Goal: Complete application form: Complete application form

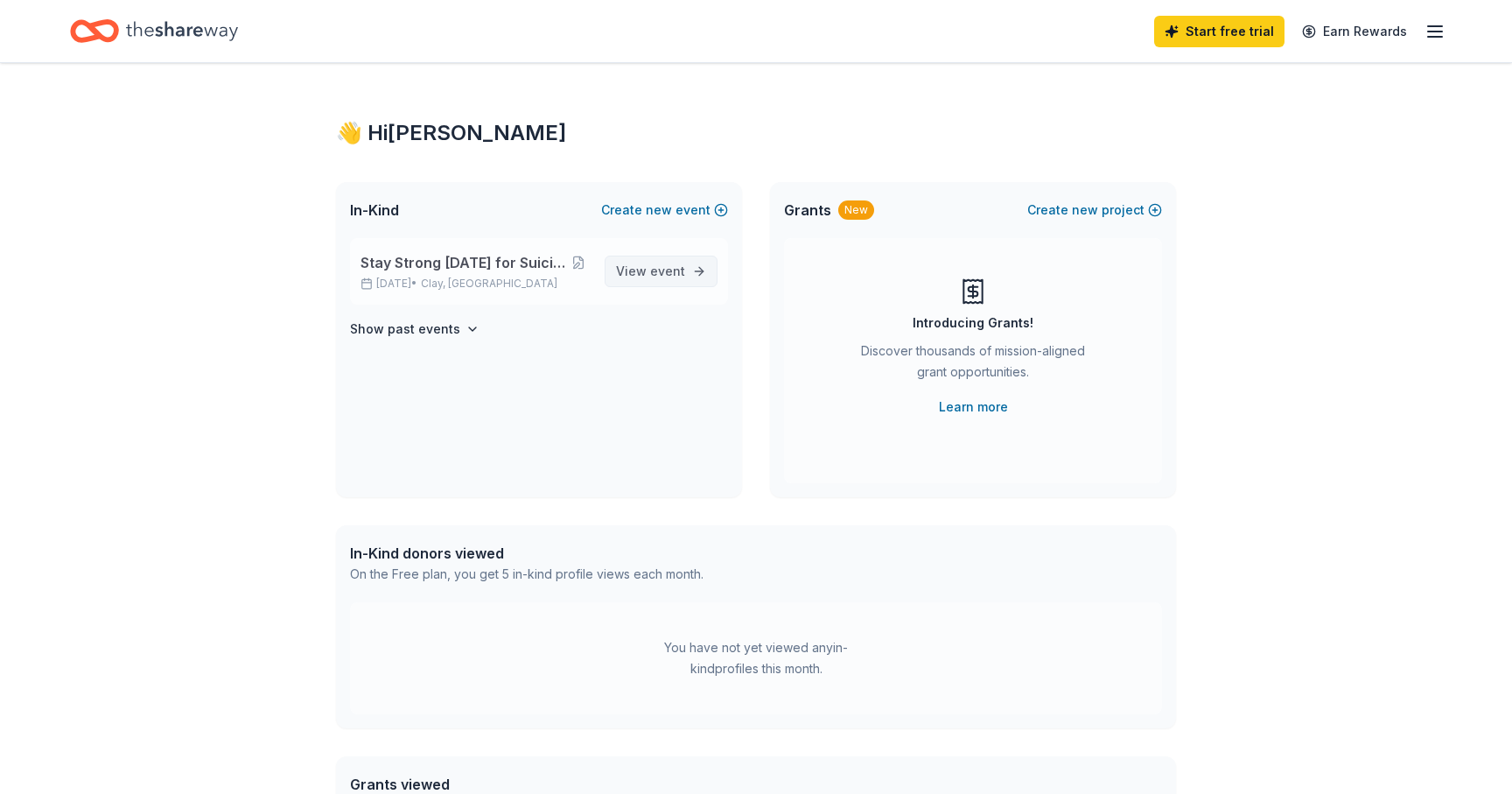
click at [672, 277] on span "event" at bounding box center [668, 271] width 35 height 15
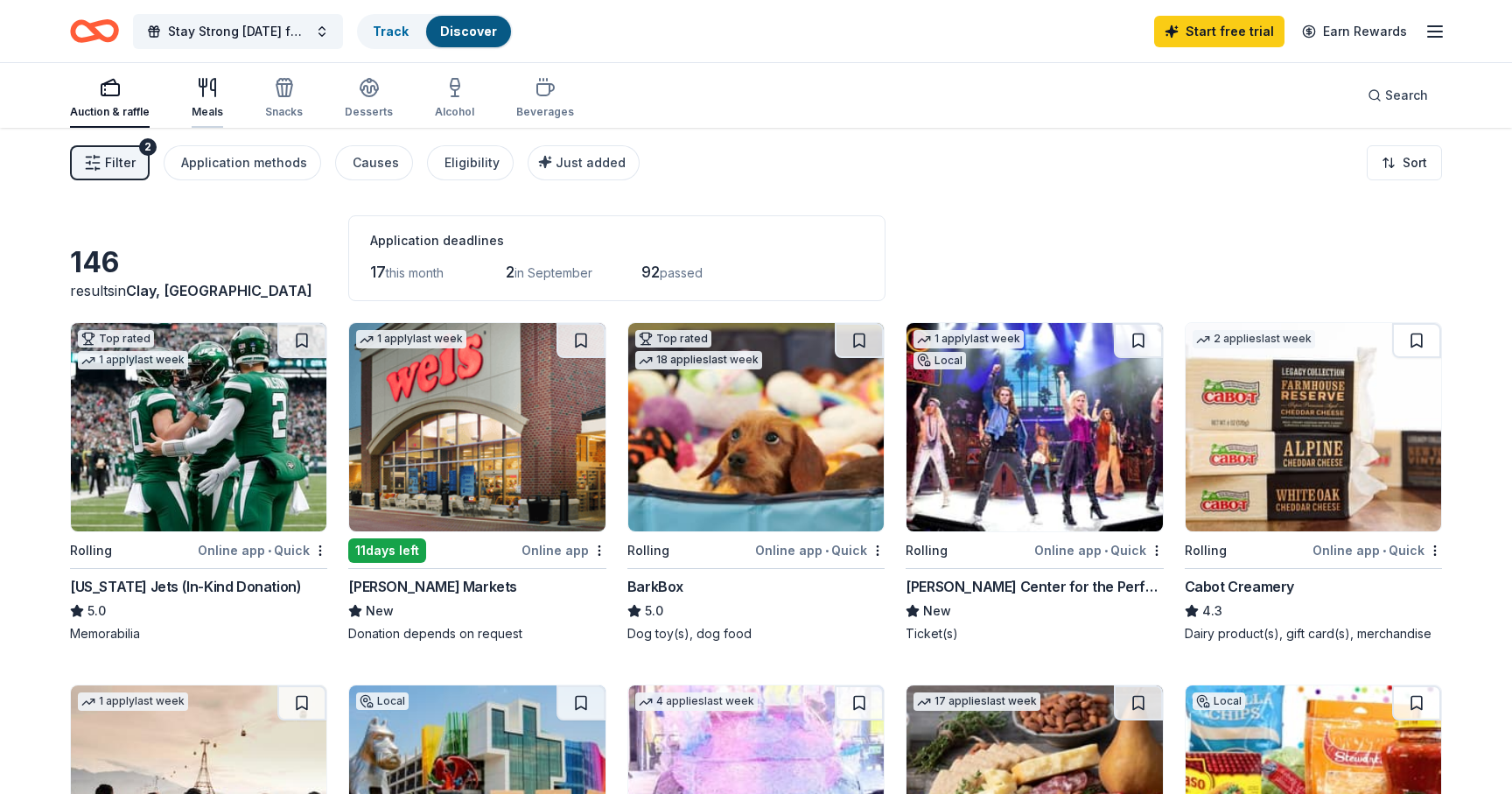
click at [215, 89] on icon "button" at bounding box center [207, 87] width 21 height 21
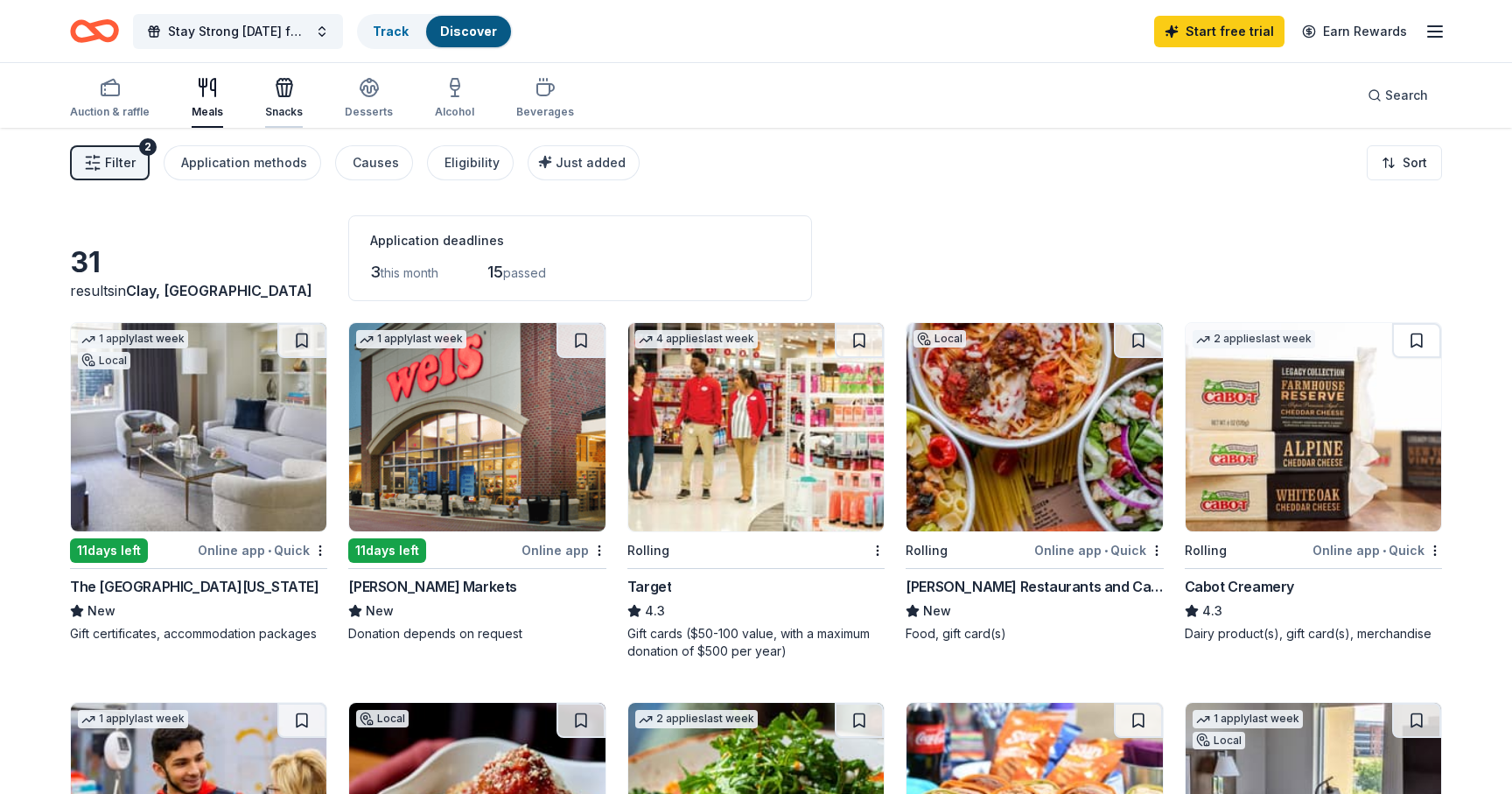
click at [278, 90] on icon "button" at bounding box center [284, 87] width 21 height 21
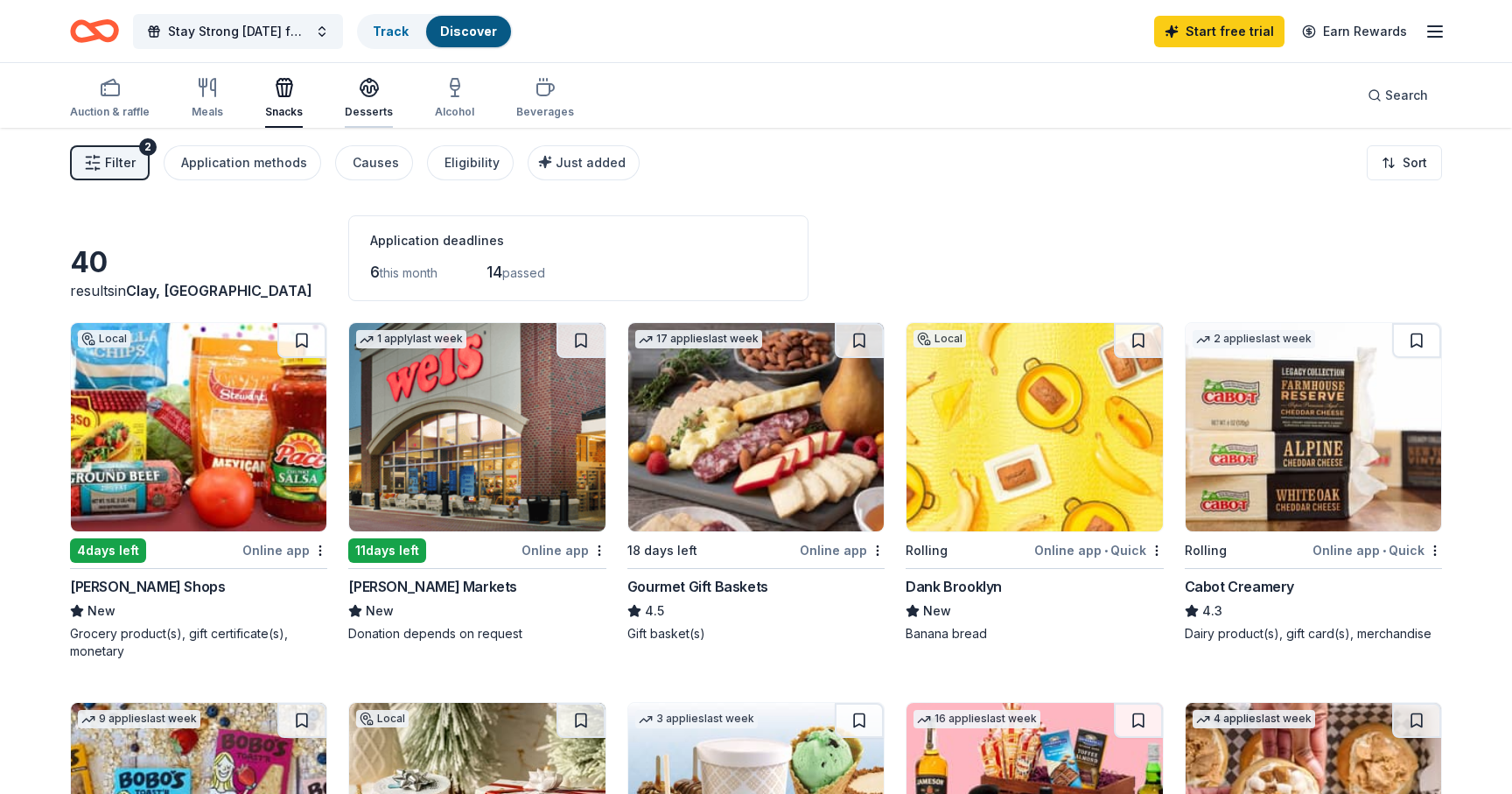
click at [368, 85] on icon "button" at bounding box center [369, 86] width 18 height 13
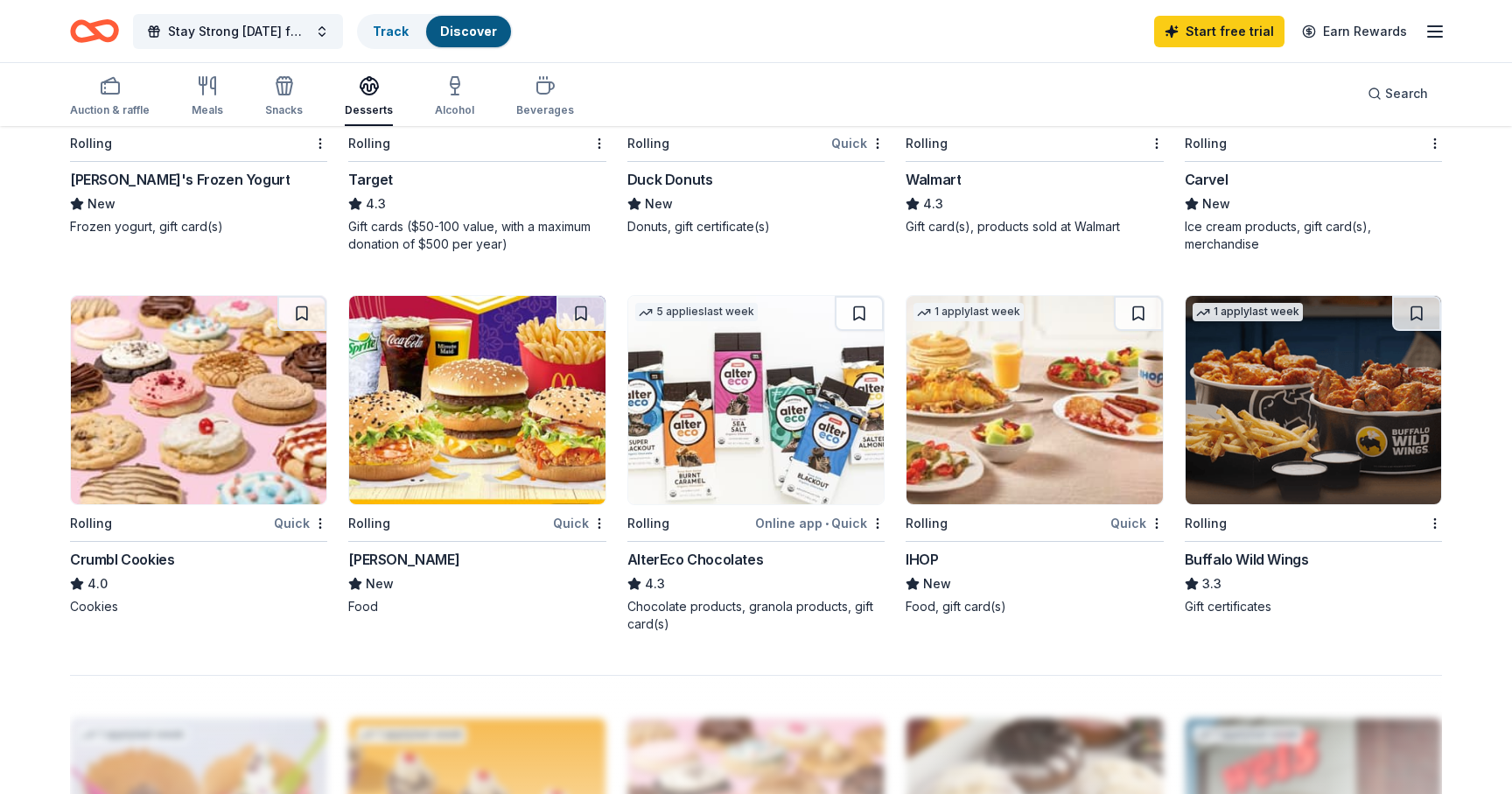
scroll to position [1167, 0]
click at [518, 423] on img at bounding box center [476, 399] width 255 height 208
click at [996, 386] on img at bounding box center [1034, 399] width 255 height 208
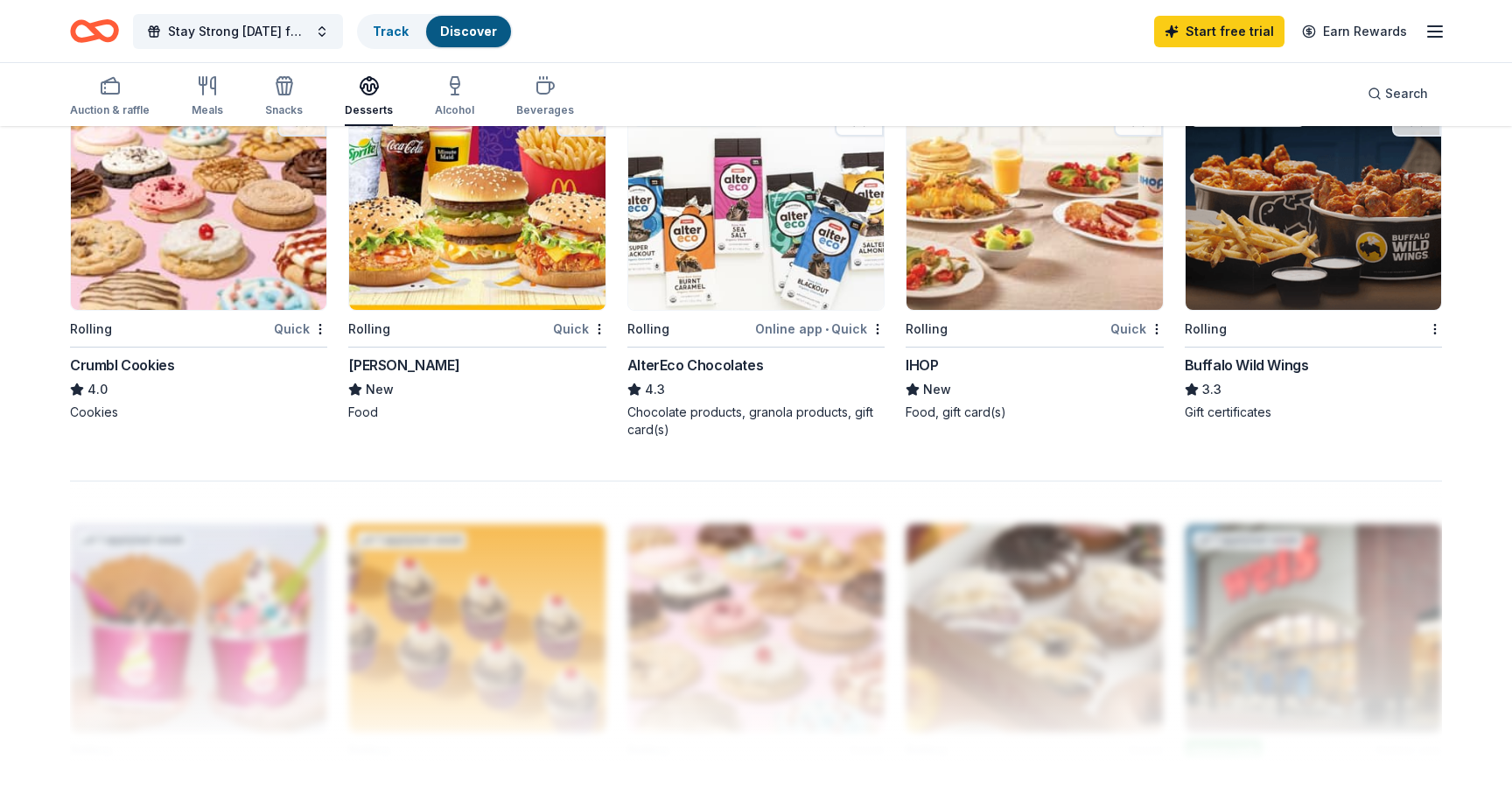
scroll to position [1361, 0]
click at [228, 207] on img at bounding box center [198, 204] width 255 height 208
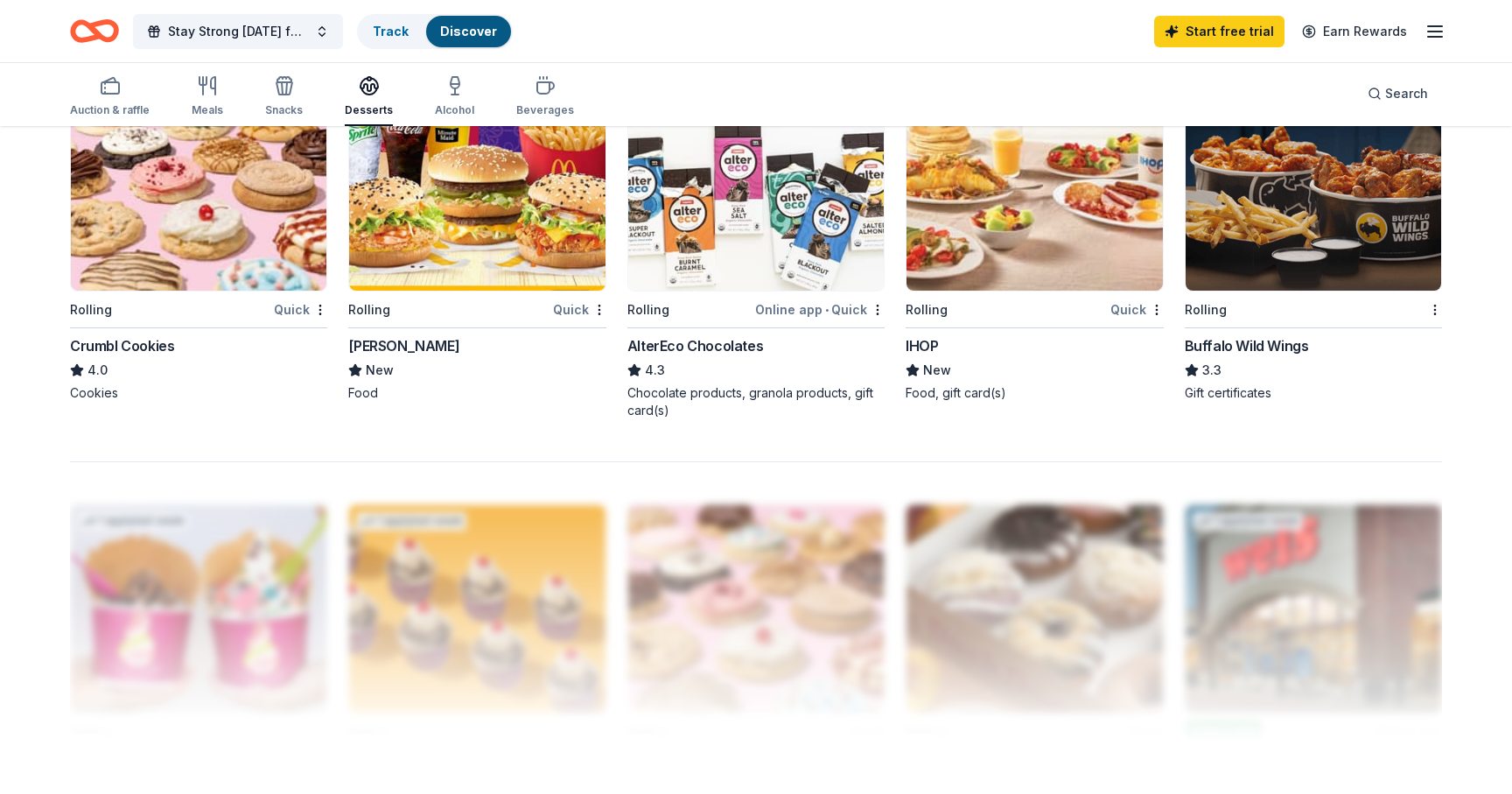
click at [1037, 213] on img at bounding box center [1034, 187] width 255 height 208
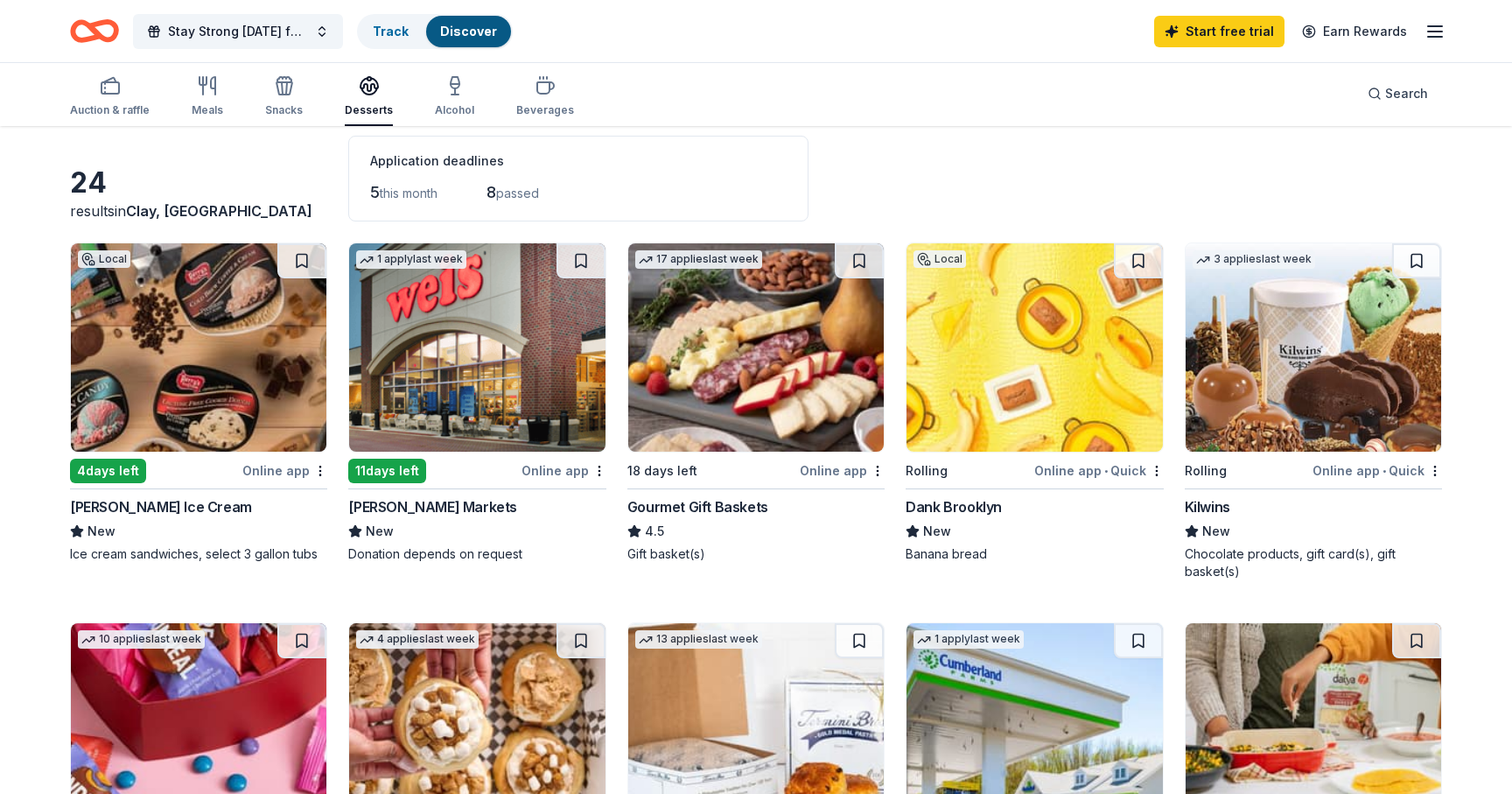
scroll to position [0, 0]
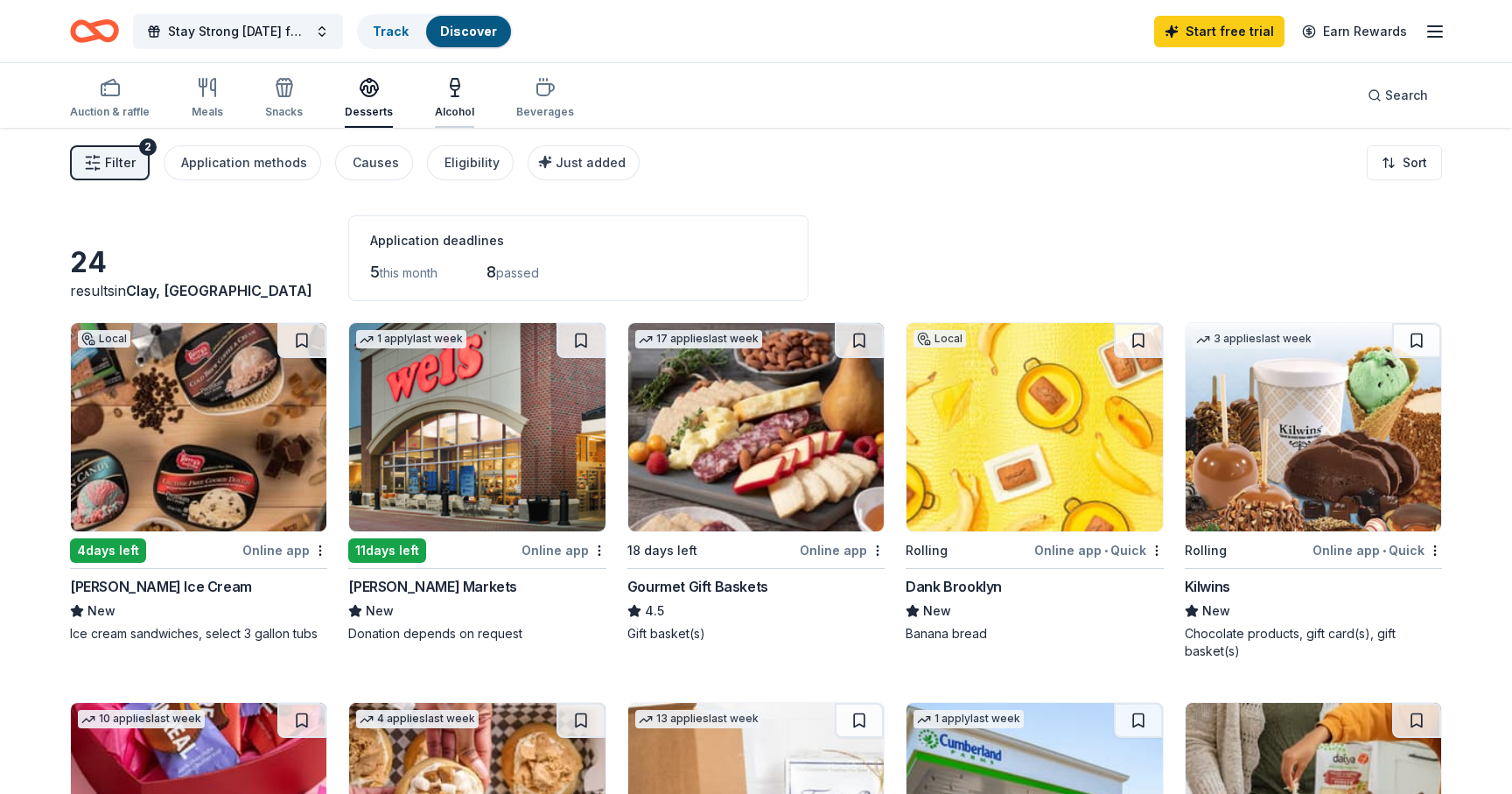
click at [450, 89] on icon "button" at bounding box center [454, 85] width 8 height 11
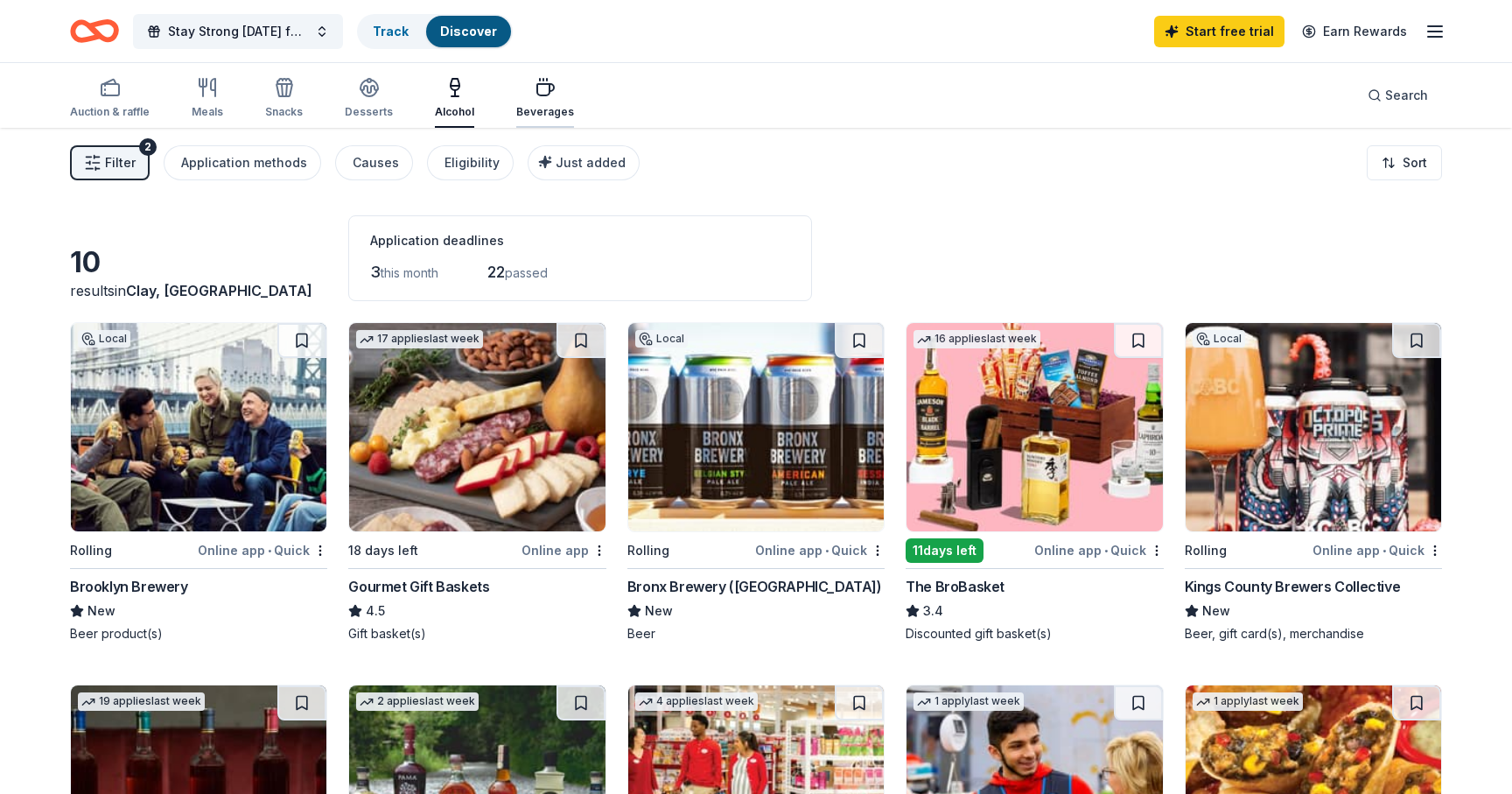
click at [537, 95] on icon "button" at bounding box center [545, 89] width 17 height 11
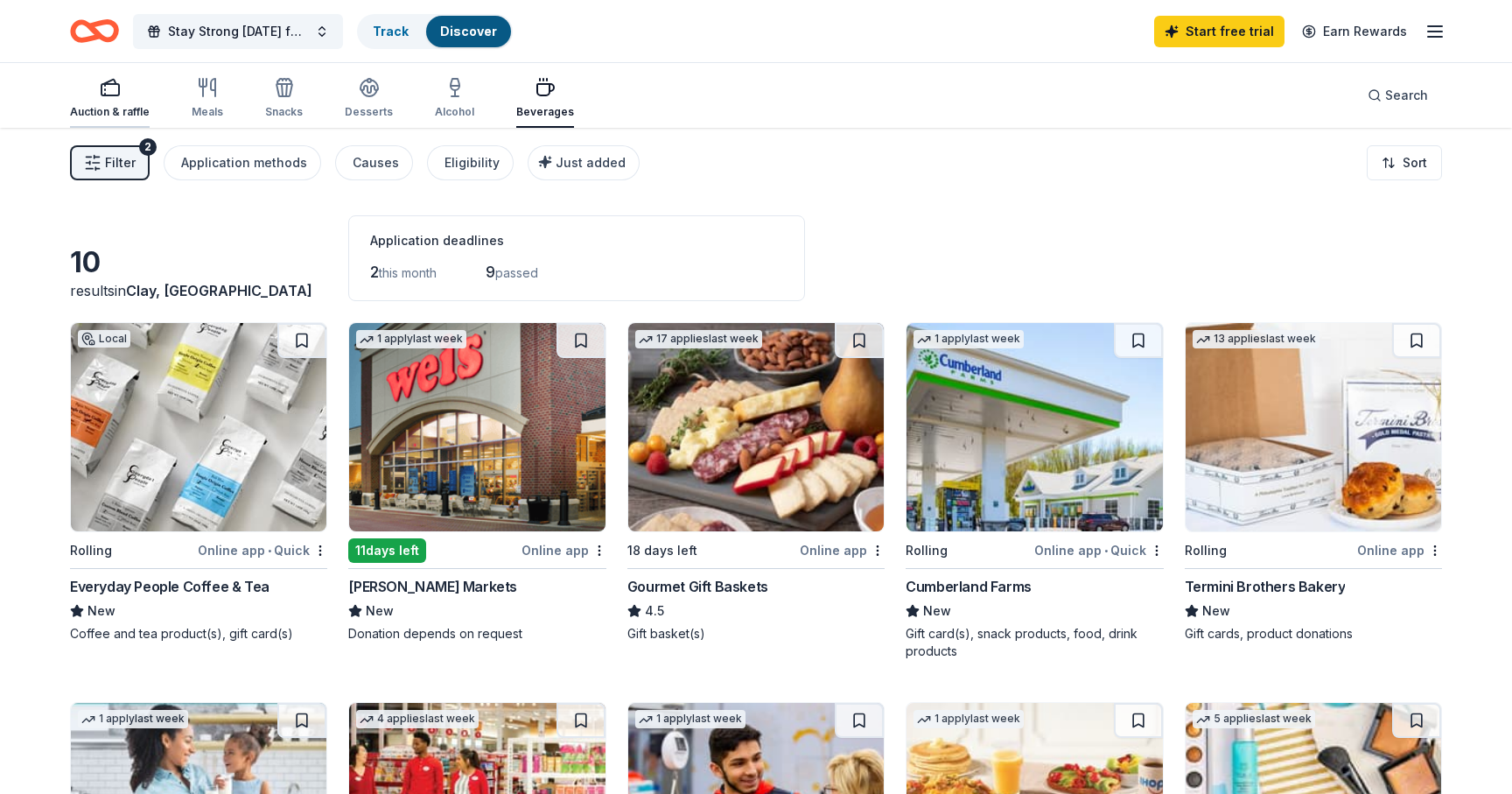
click at [124, 94] on div "button" at bounding box center [110, 87] width 80 height 21
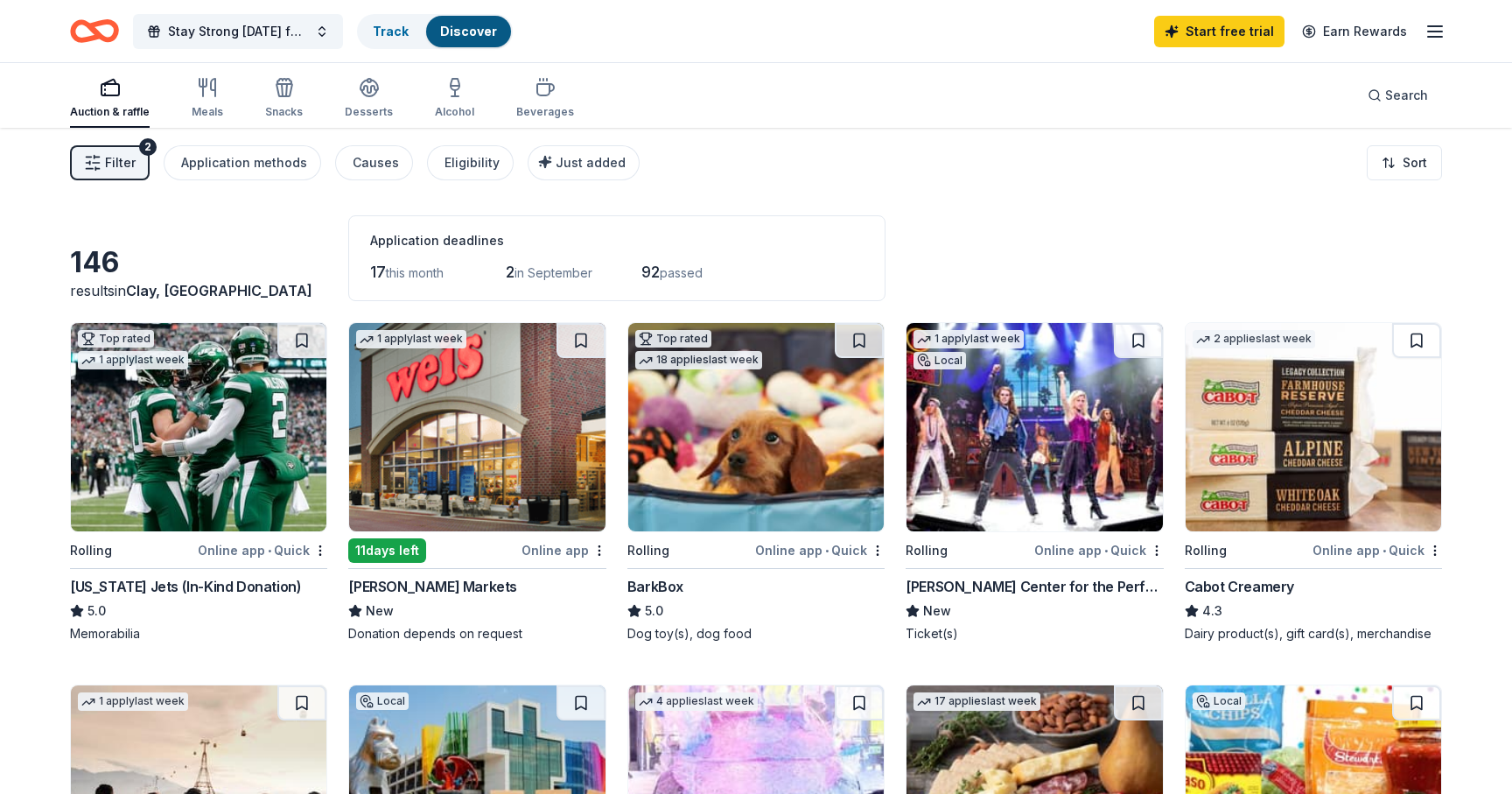
click at [124, 162] on span "Filter" at bounding box center [120, 163] width 31 height 21
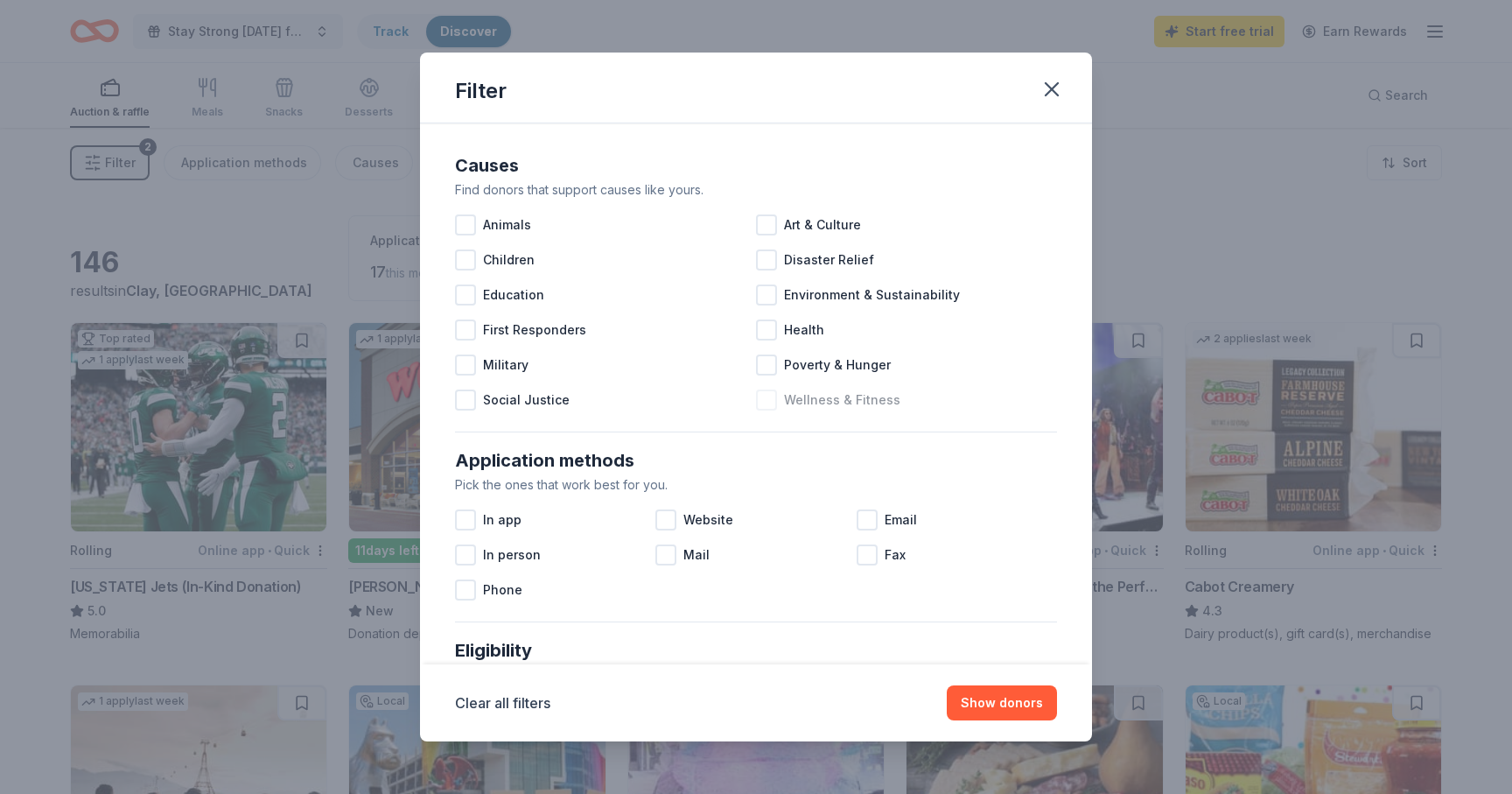
click at [773, 400] on div at bounding box center [766, 399] width 21 height 21
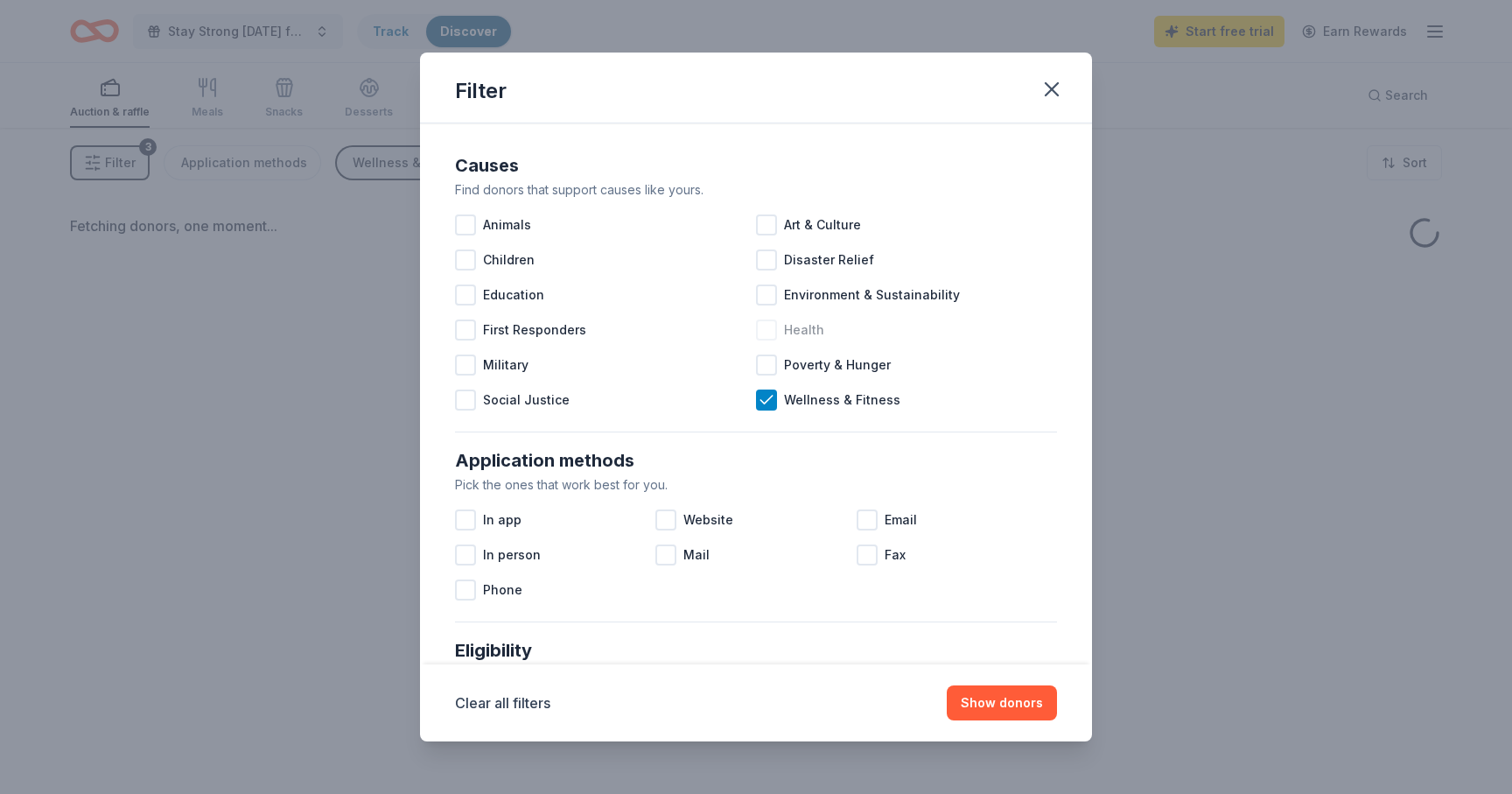
click at [773, 326] on div at bounding box center [766, 330] width 21 height 21
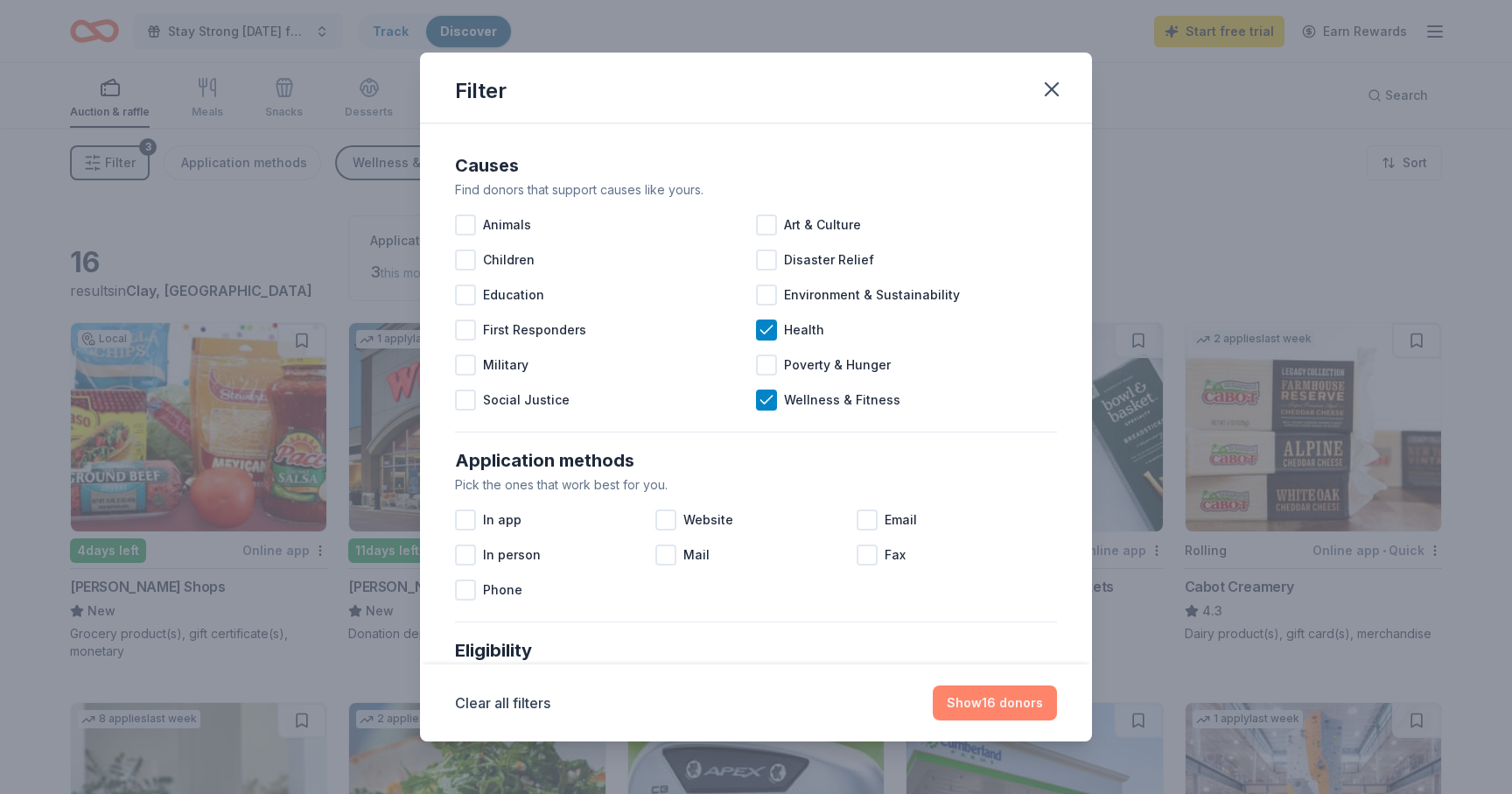
click at [1008, 707] on button "Show 16 donors" at bounding box center [995, 703] width 124 height 35
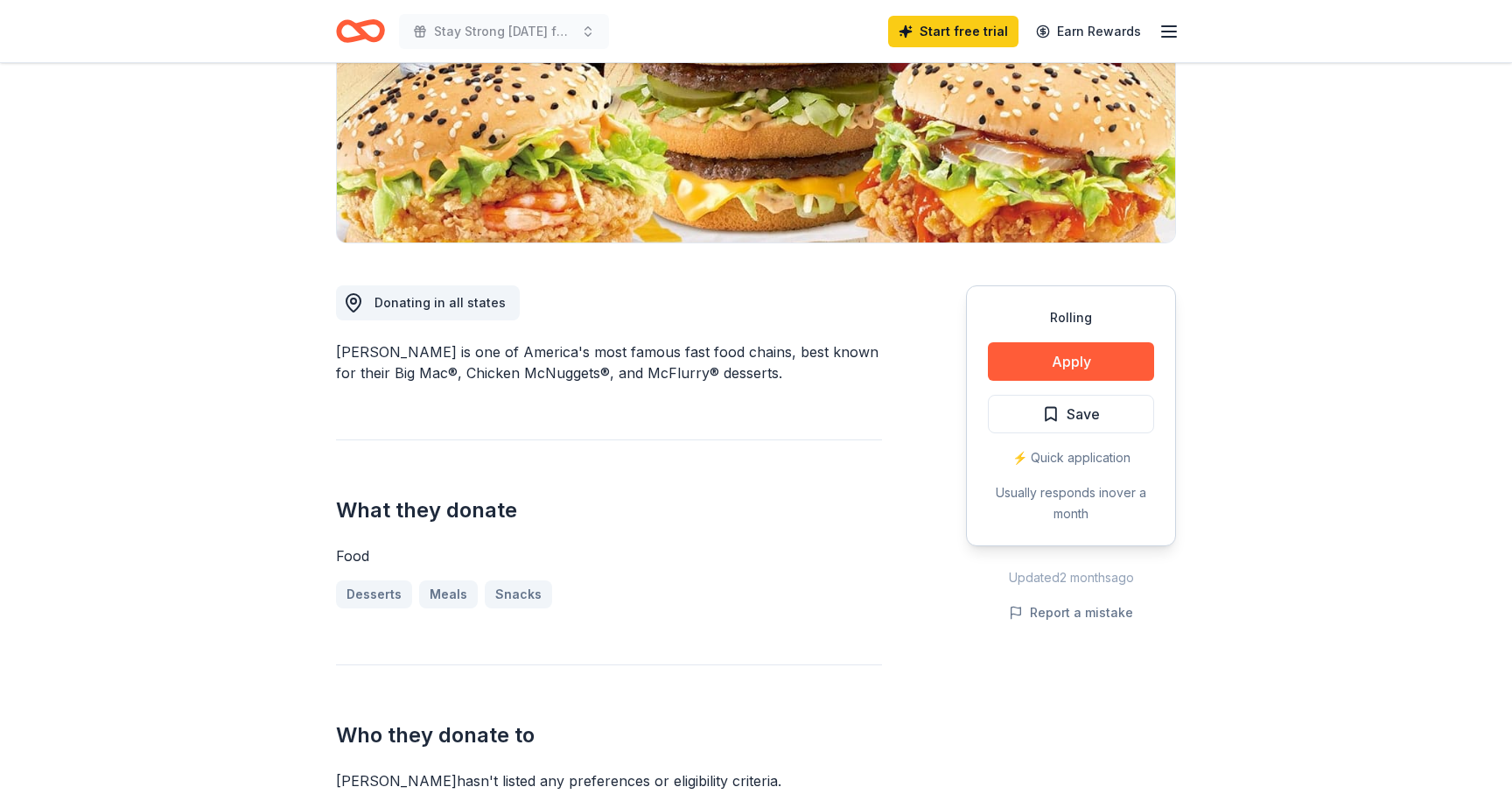
scroll to position [282, 0]
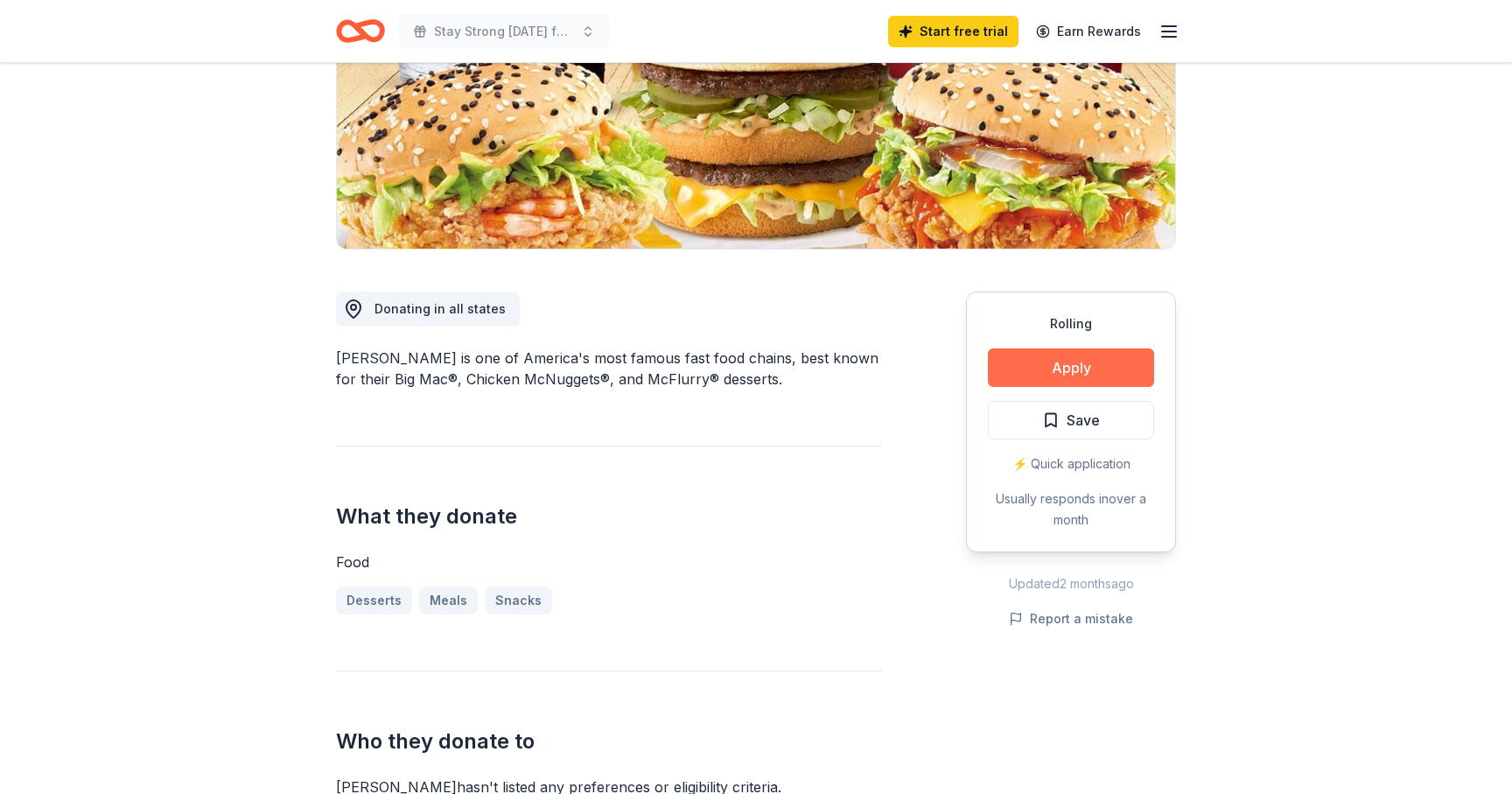
click at [1056, 366] on button "Apply" at bounding box center [1071, 367] width 166 height 38
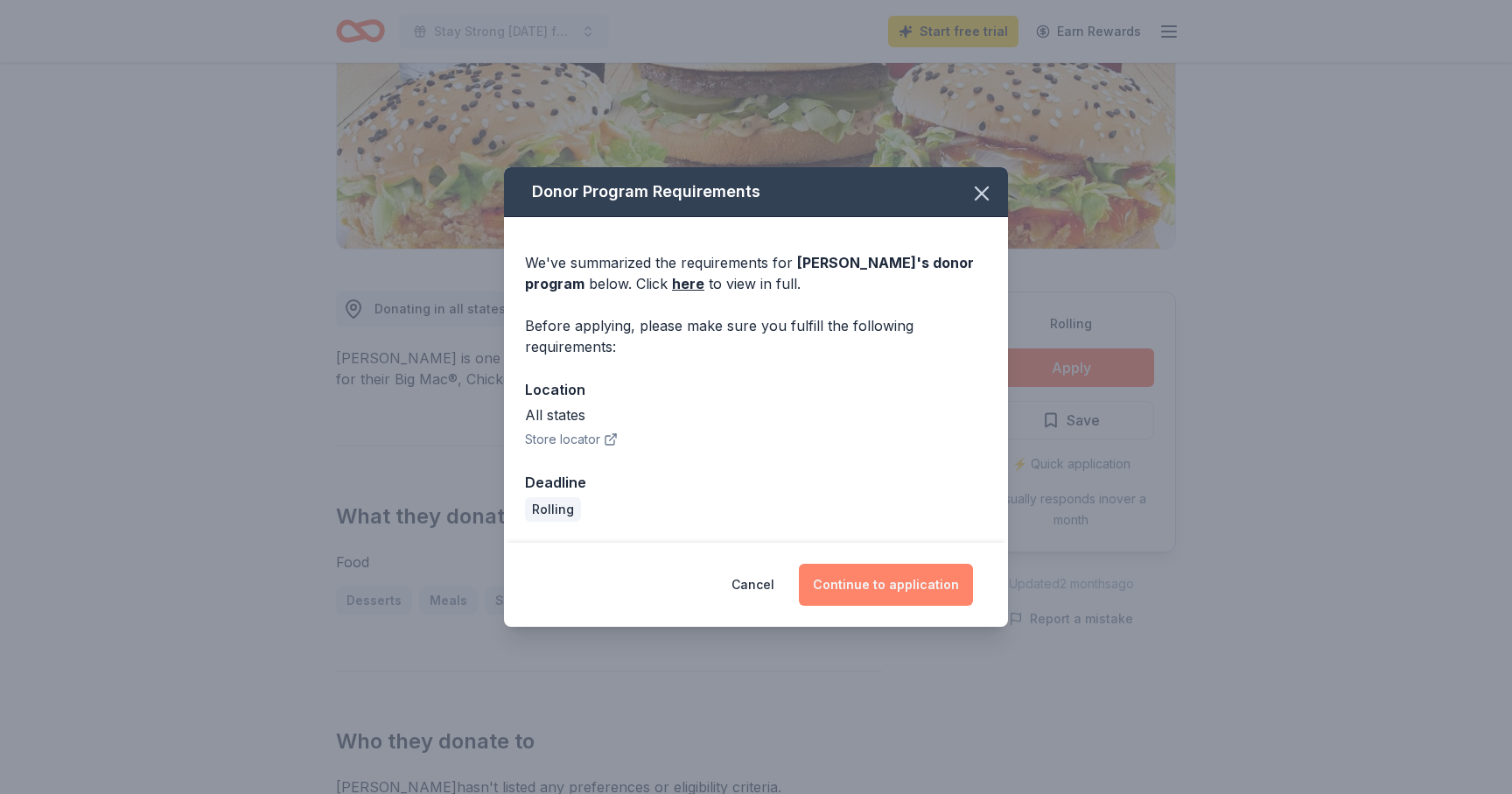
click at [882, 591] on button "Continue to application" at bounding box center [885, 584] width 174 height 42
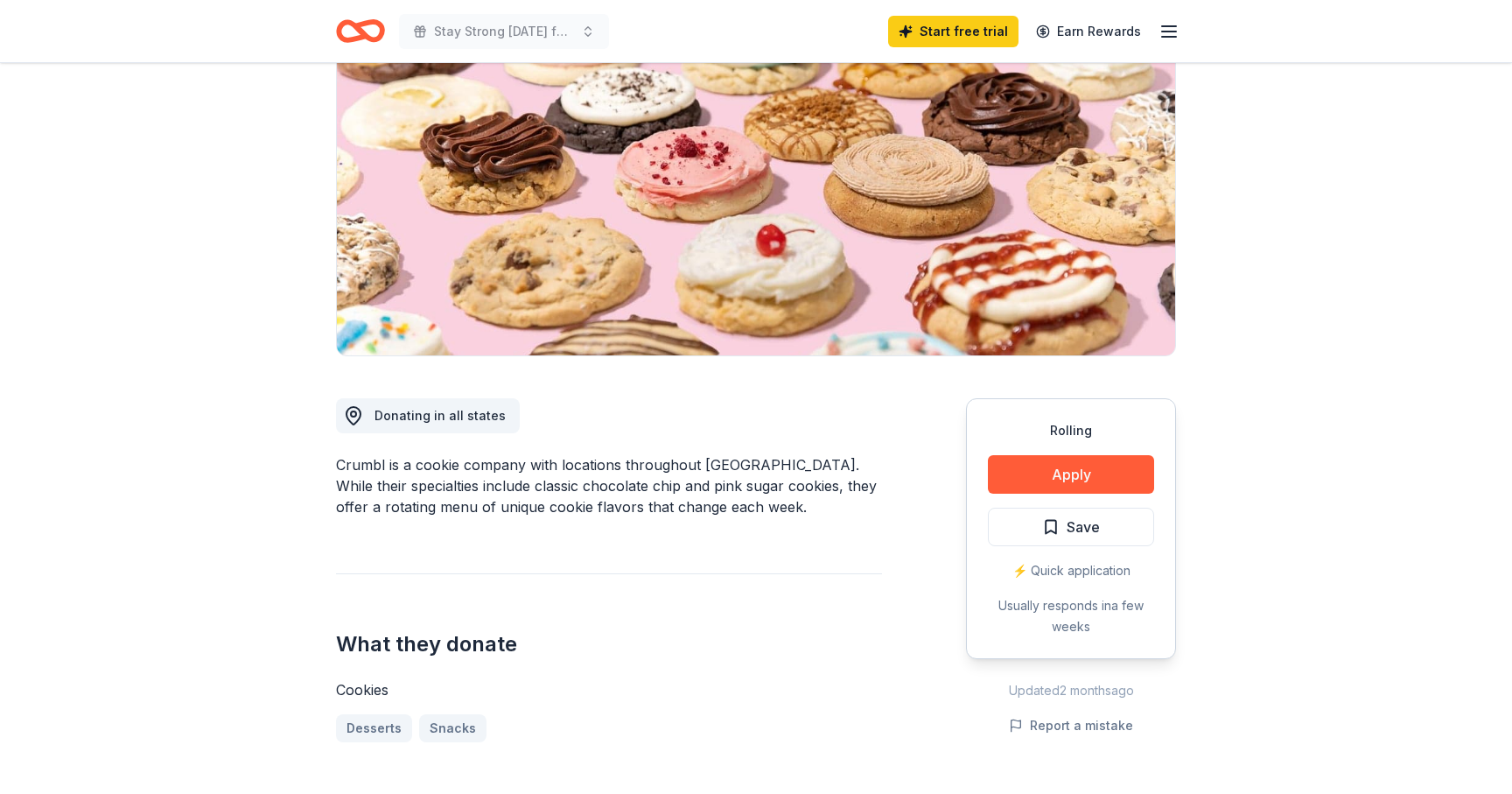
scroll to position [180, 0]
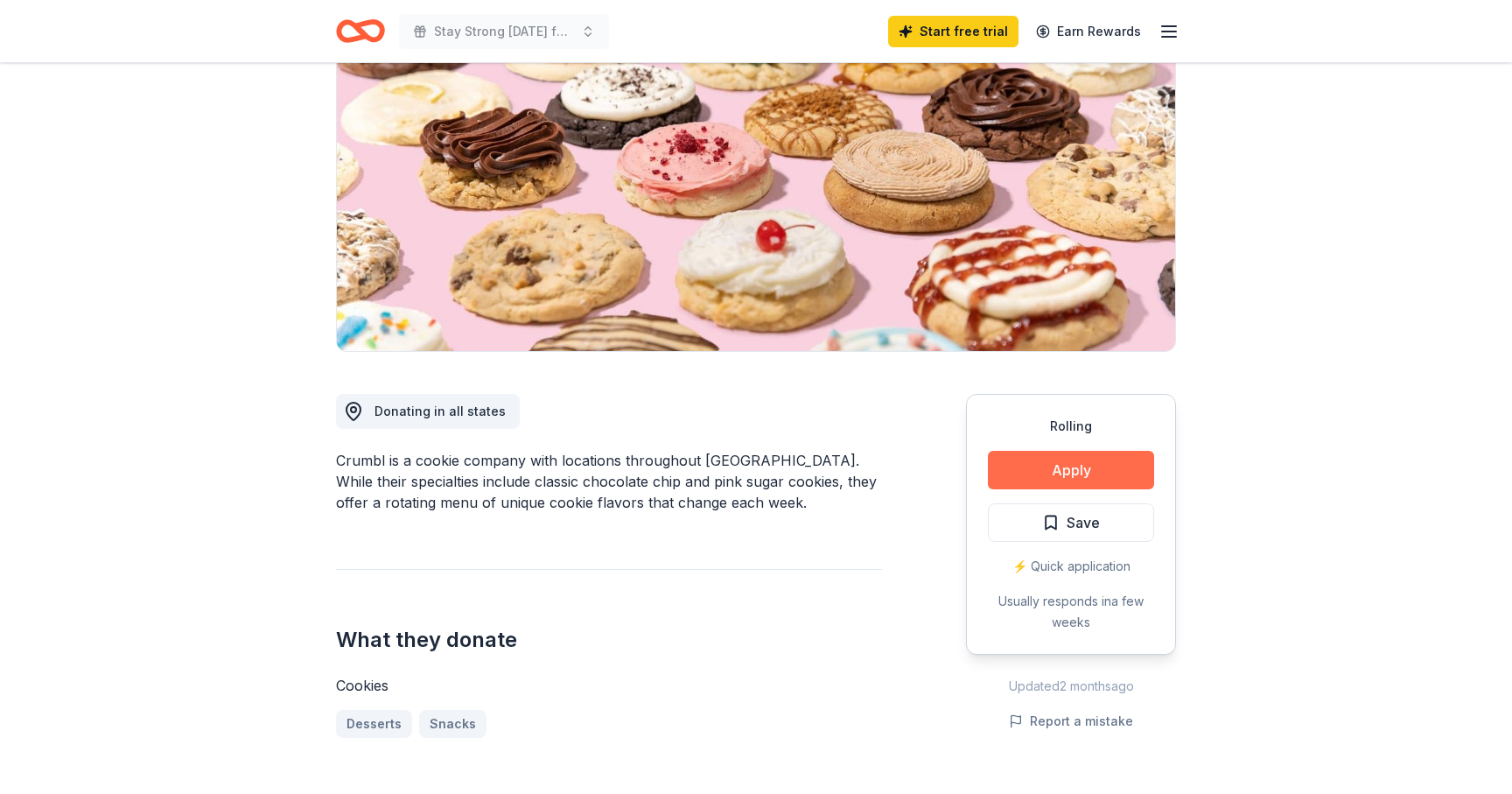
click at [1044, 462] on button "Apply" at bounding box center [1071, 469] width 166 height 38
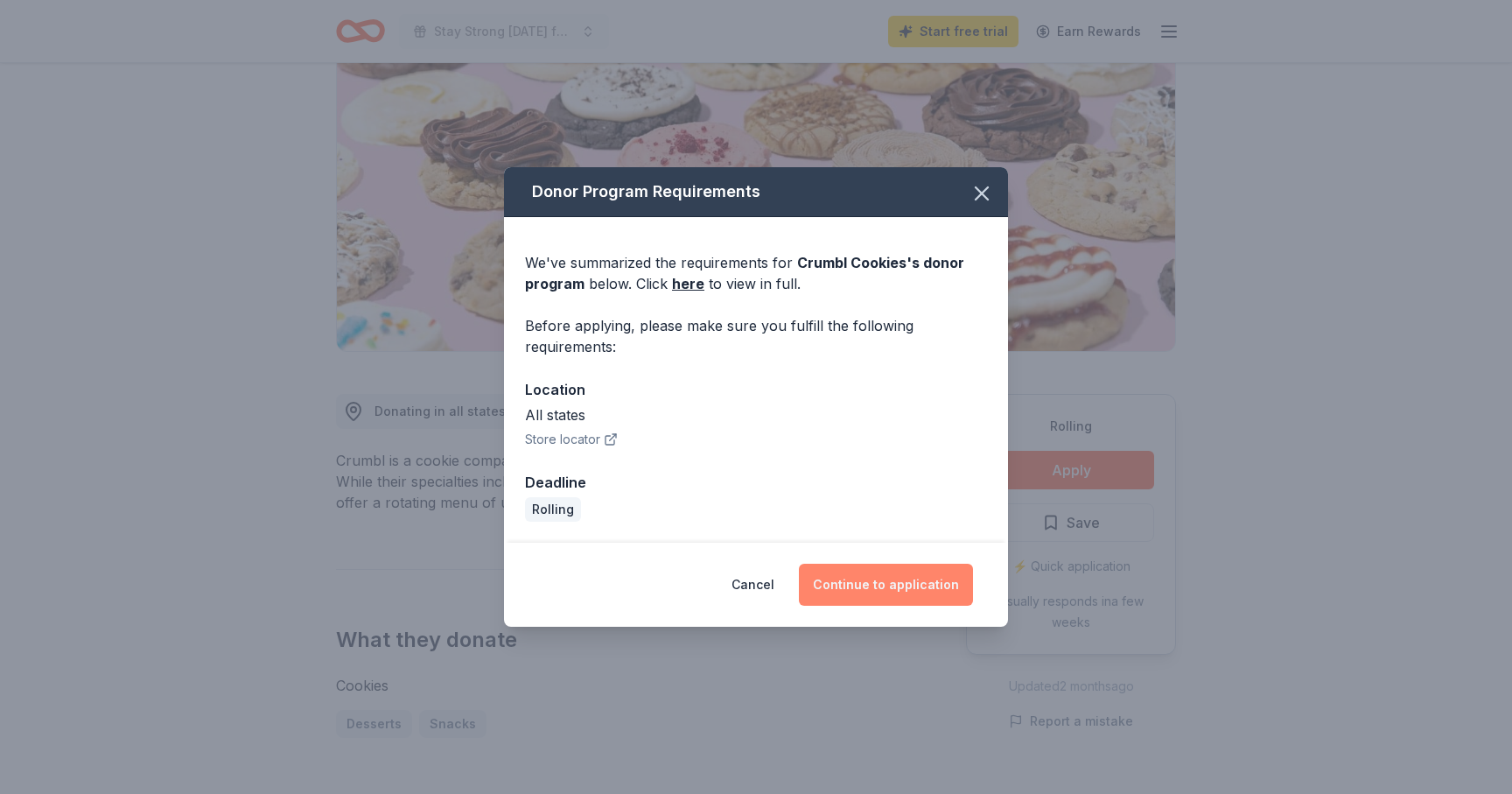
click at [904, 585] on button "Continue to application" at bounding box center [885, 584] width 174 height 42
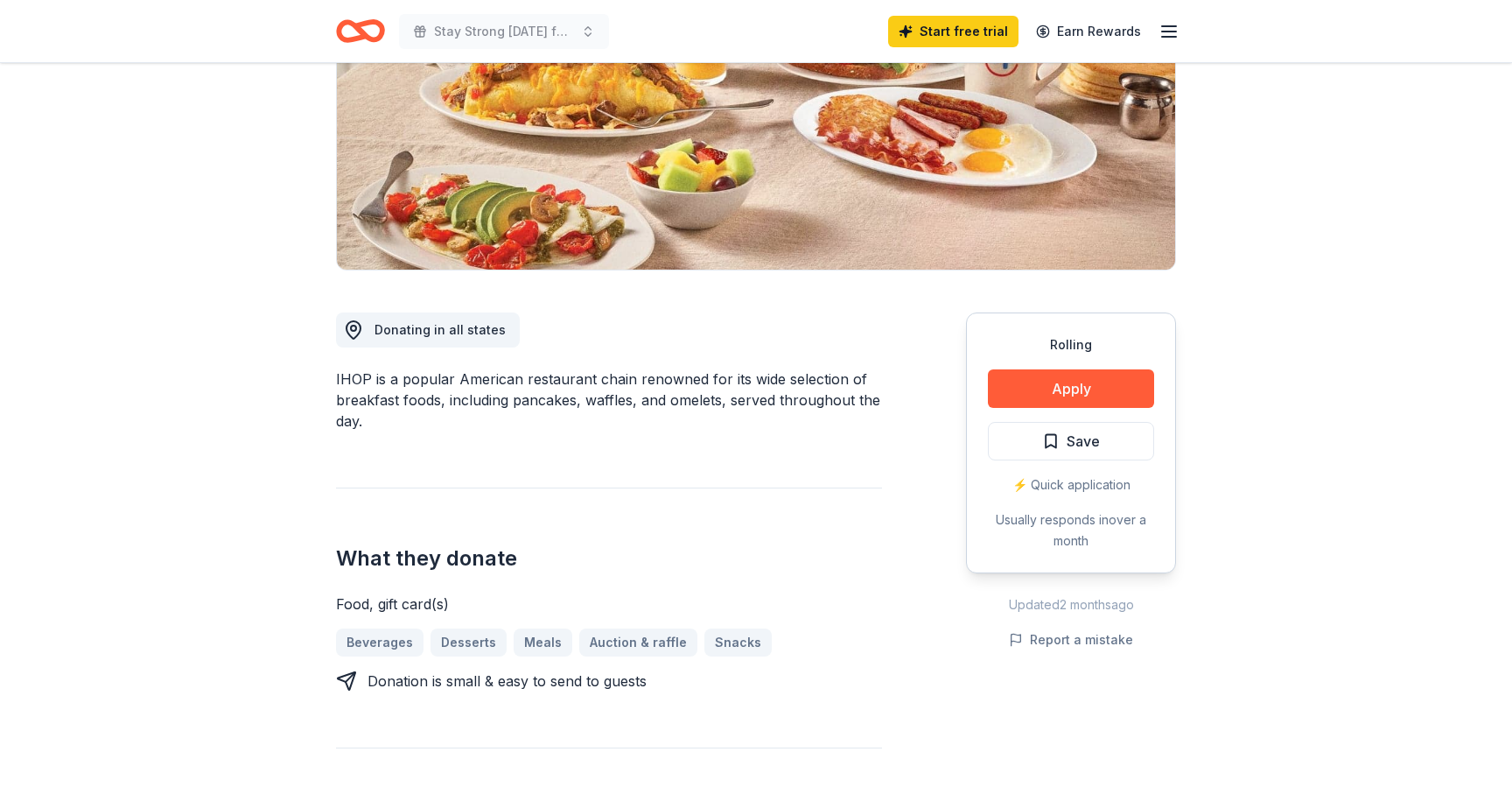
scroll to position [299, 0]
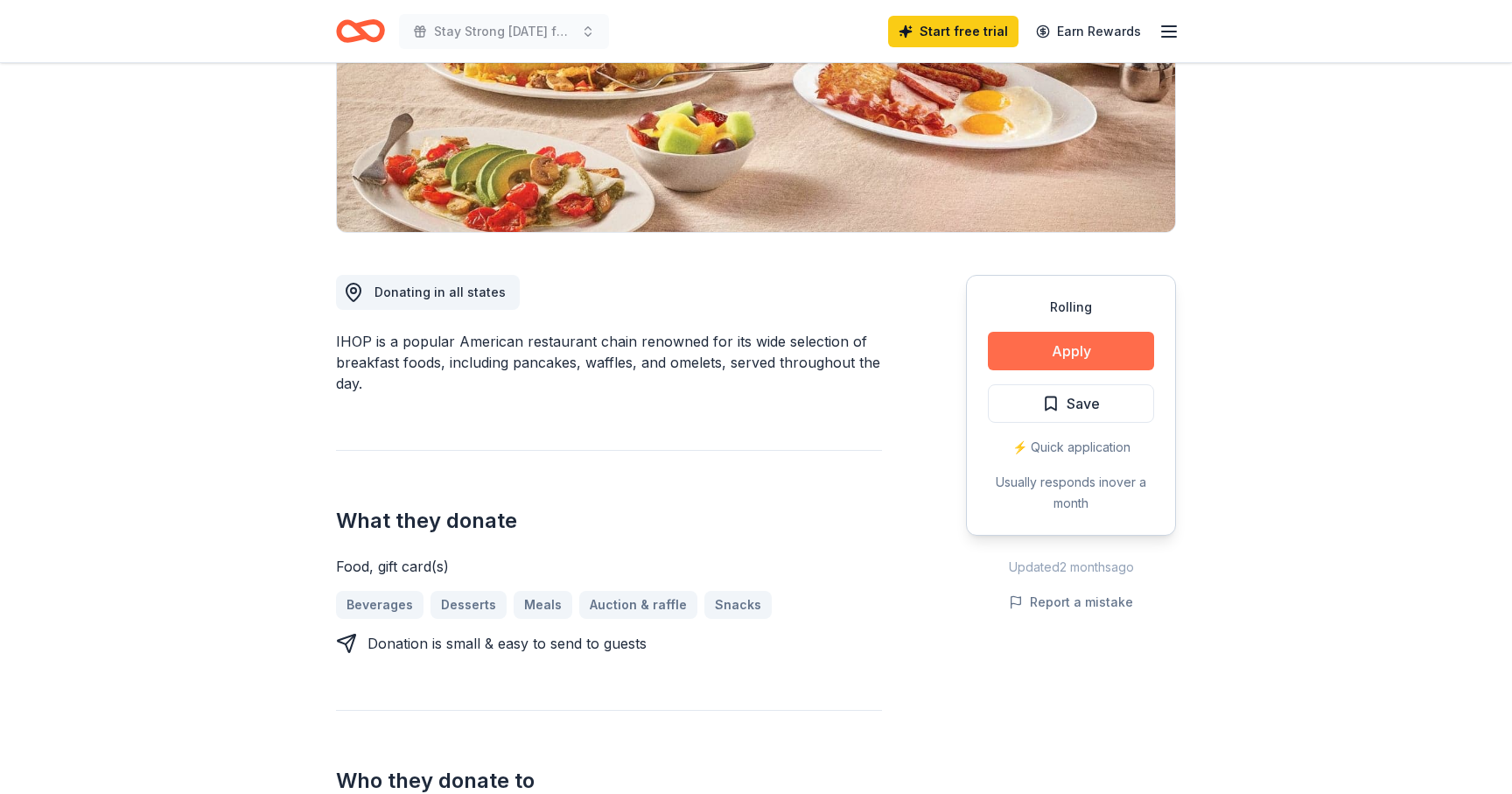
click at [1069, 354] on button "Apply" at bounding box center [1071, 350] width 166 height 38
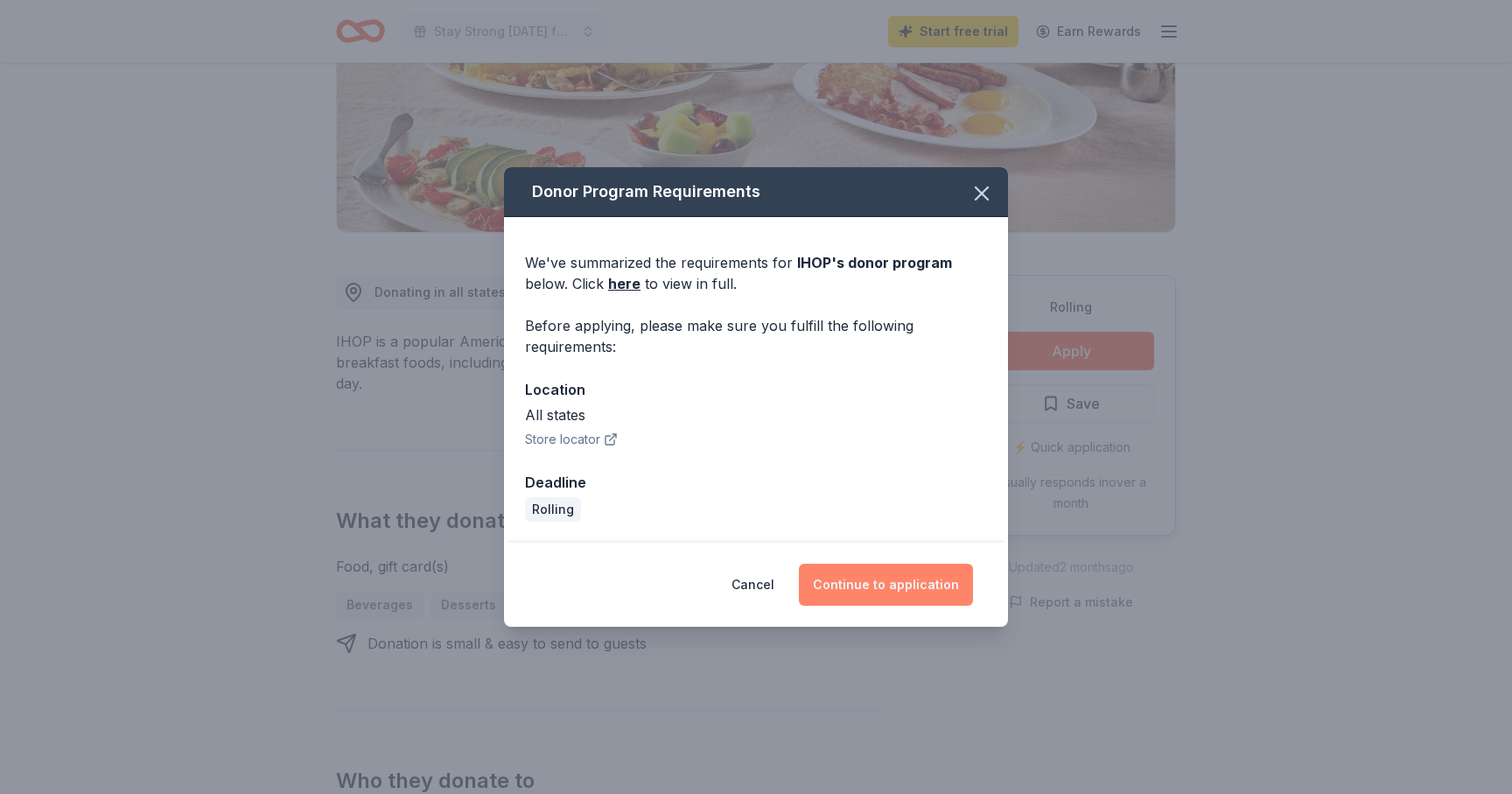
click at [866, 585] on button "Continue to application" at bounding box center [885, 584] width 174 height 42
